Goal: Information Seeking & Learning: Learn about a topic

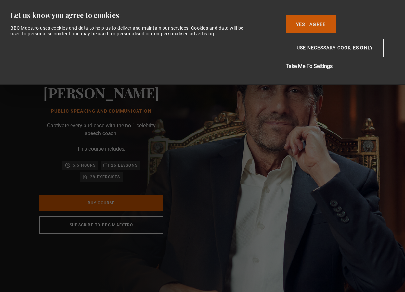
click at [315, 23] on button "Yes I Agree" at bounding box center [311, 24] width 50 height 18
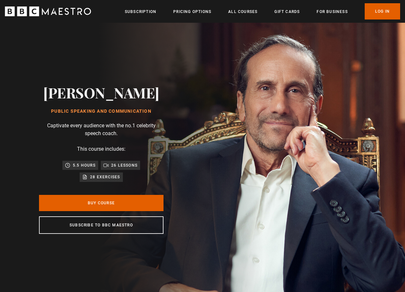
click at [47, 10] on icon "BBC Maestro" at bounding box center [45, 11] width 7 height 7
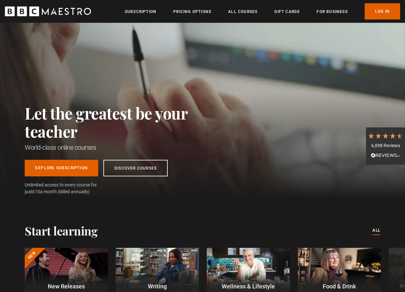
click at [57, 14] on icon "BBC Maestro" at bounding box center [48, 12] width 86 height 10
click at [132, 170] on link "Discover Courses" at bounding box center [135, 167] width 64 height 17
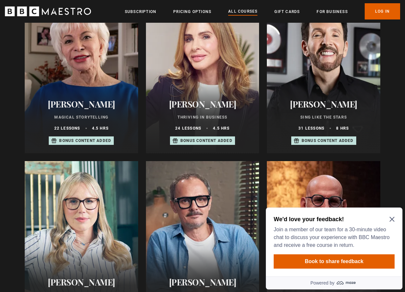
scroll to position [535, 0]
